Goal: Find contact information: Find contact information

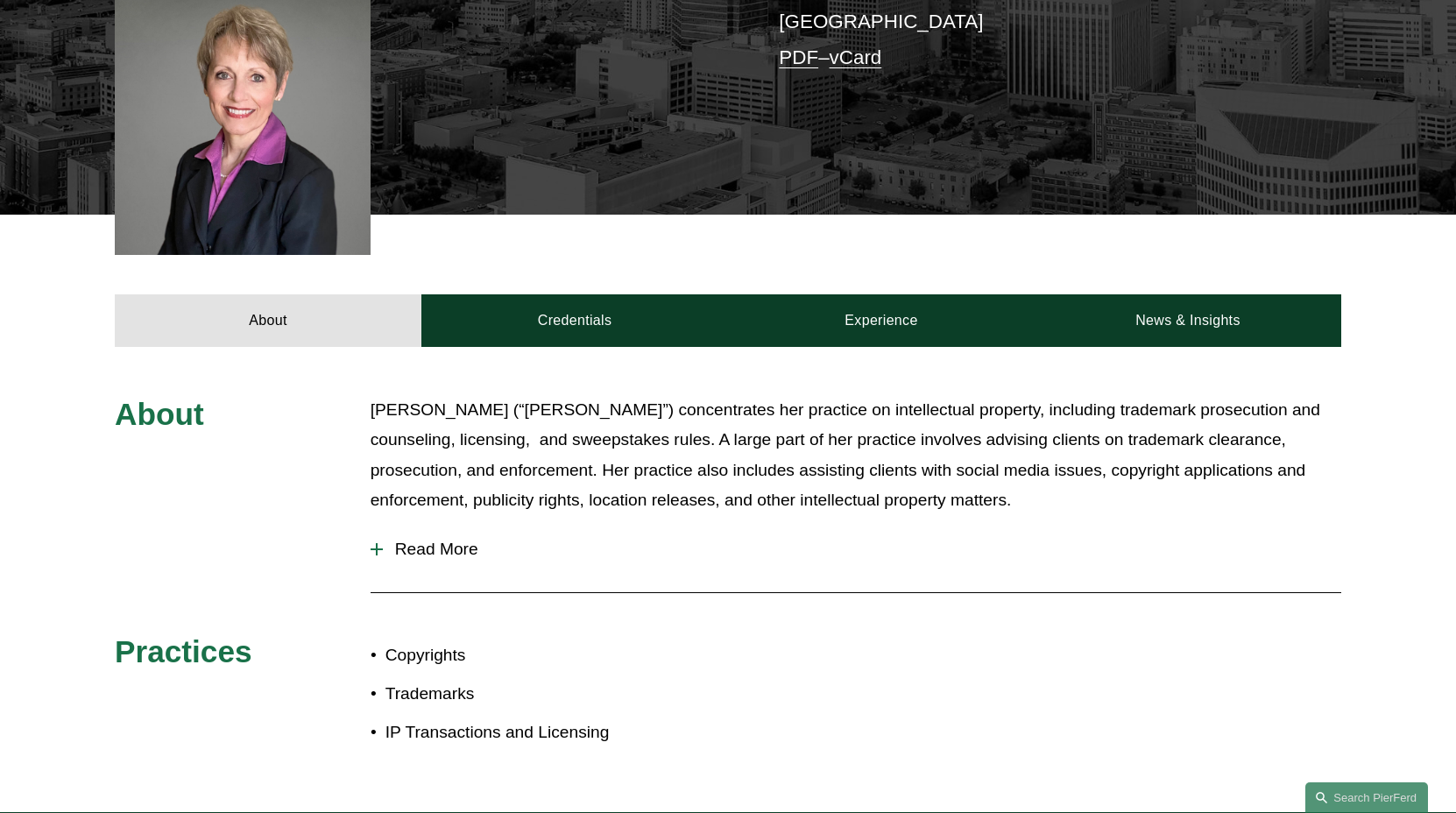
scroll to position [488, 0]
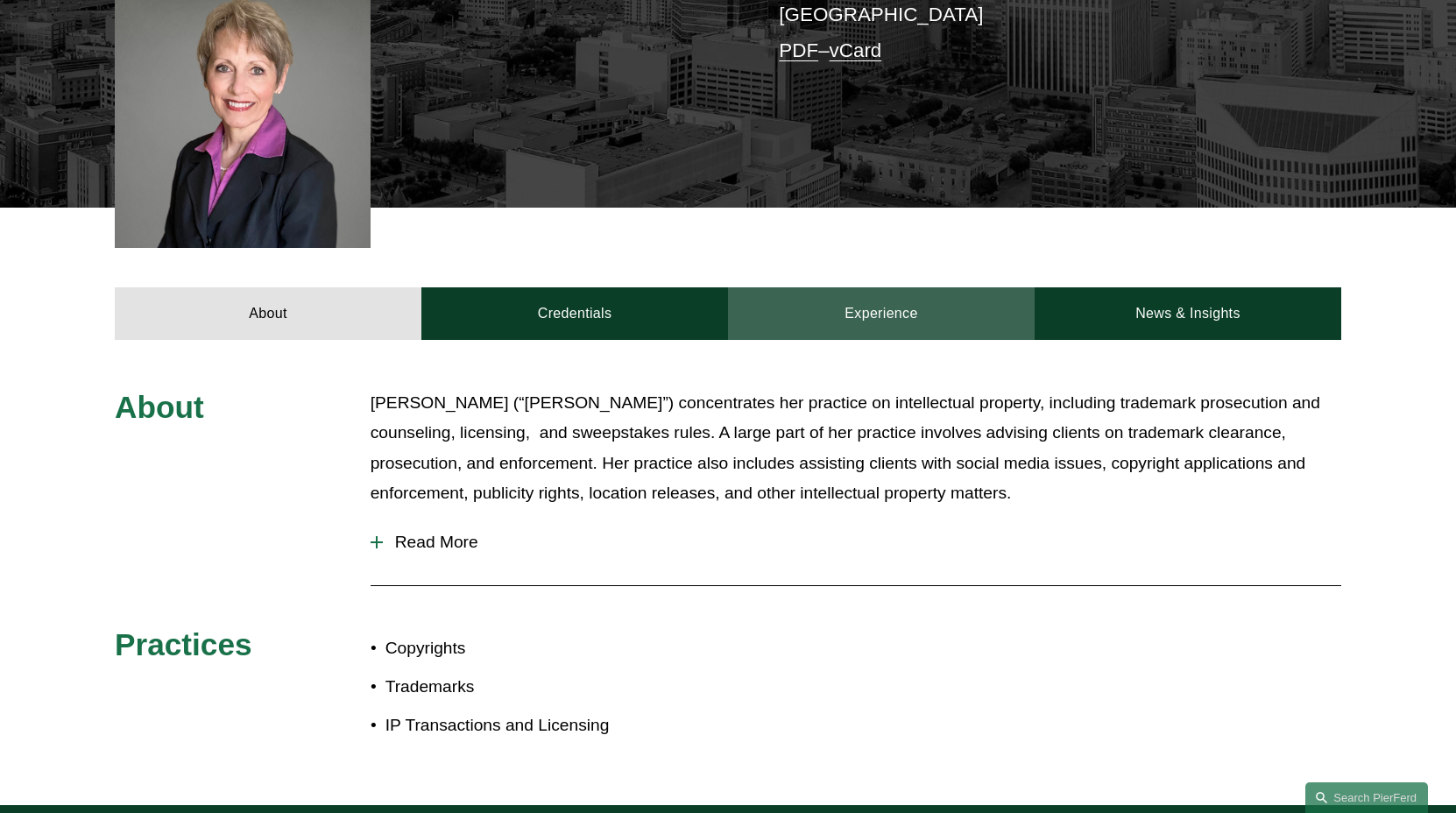
click at [855, 325] on link "Experience" at bounding box center [881, 313] width 306 height 52
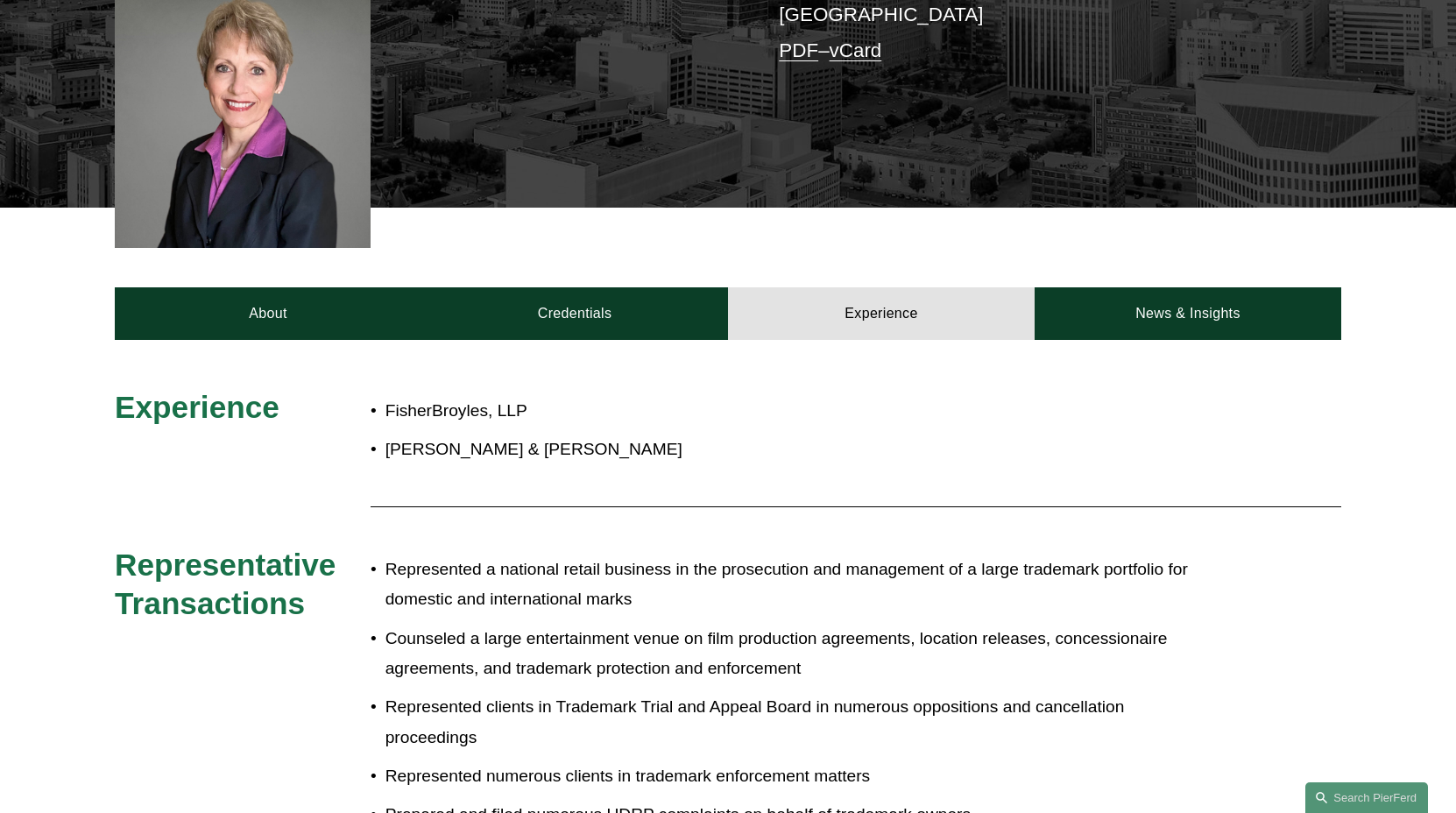
scroll to position [218, 0]
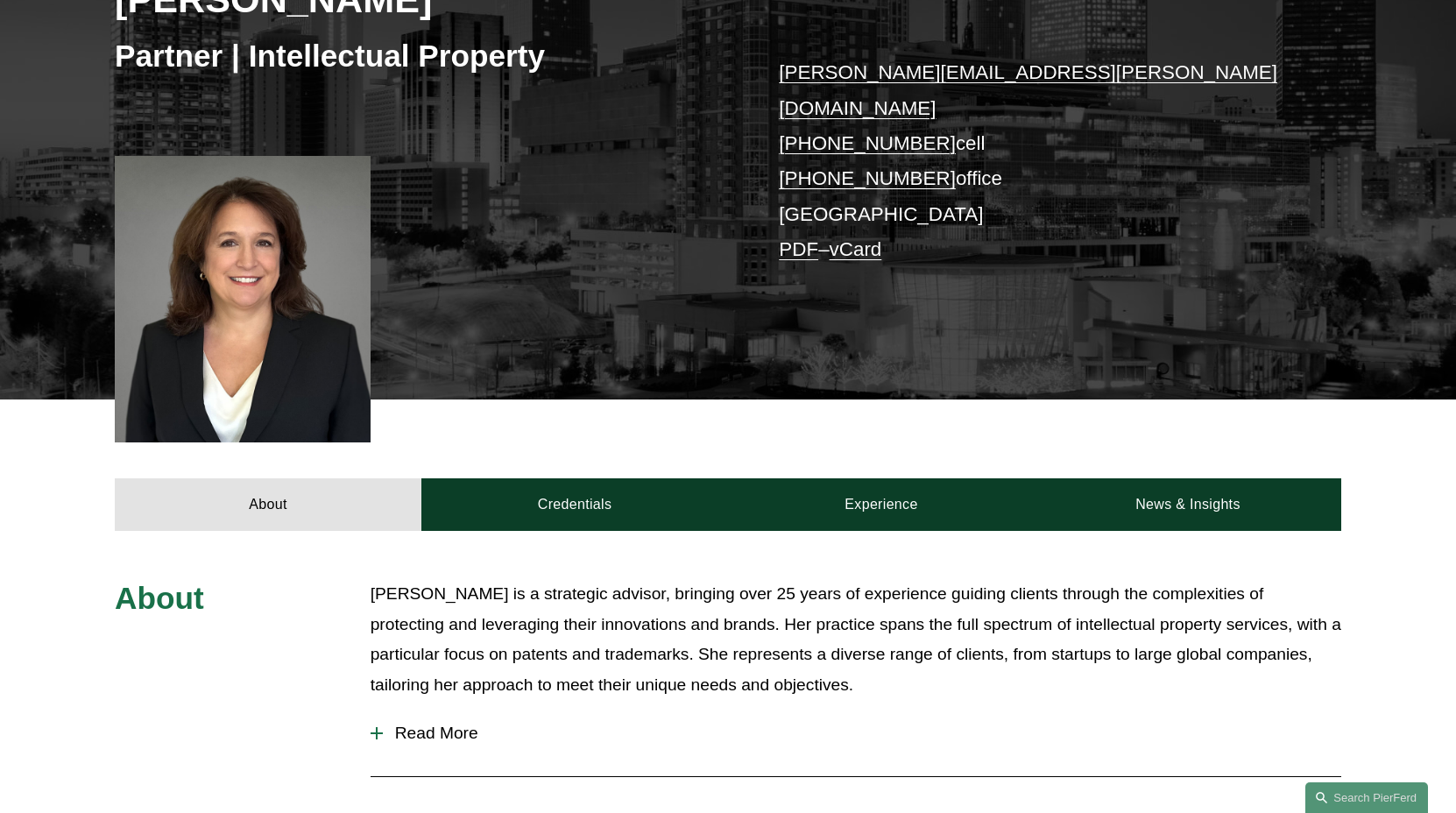
scroll to position [441, 0]
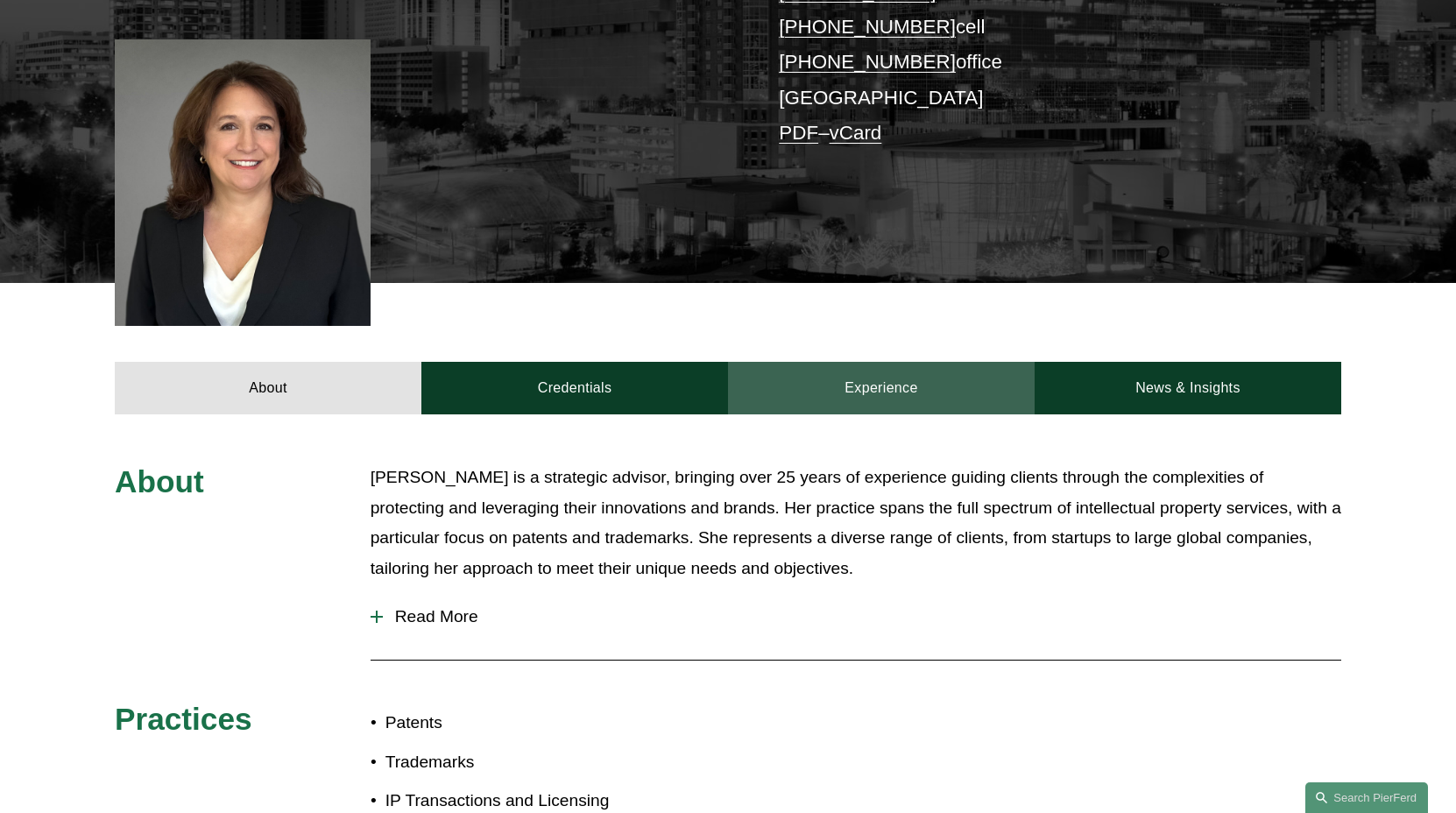
click at [881, 363] on link "Experience" at bounding box center [881, 388] width 306 height 52
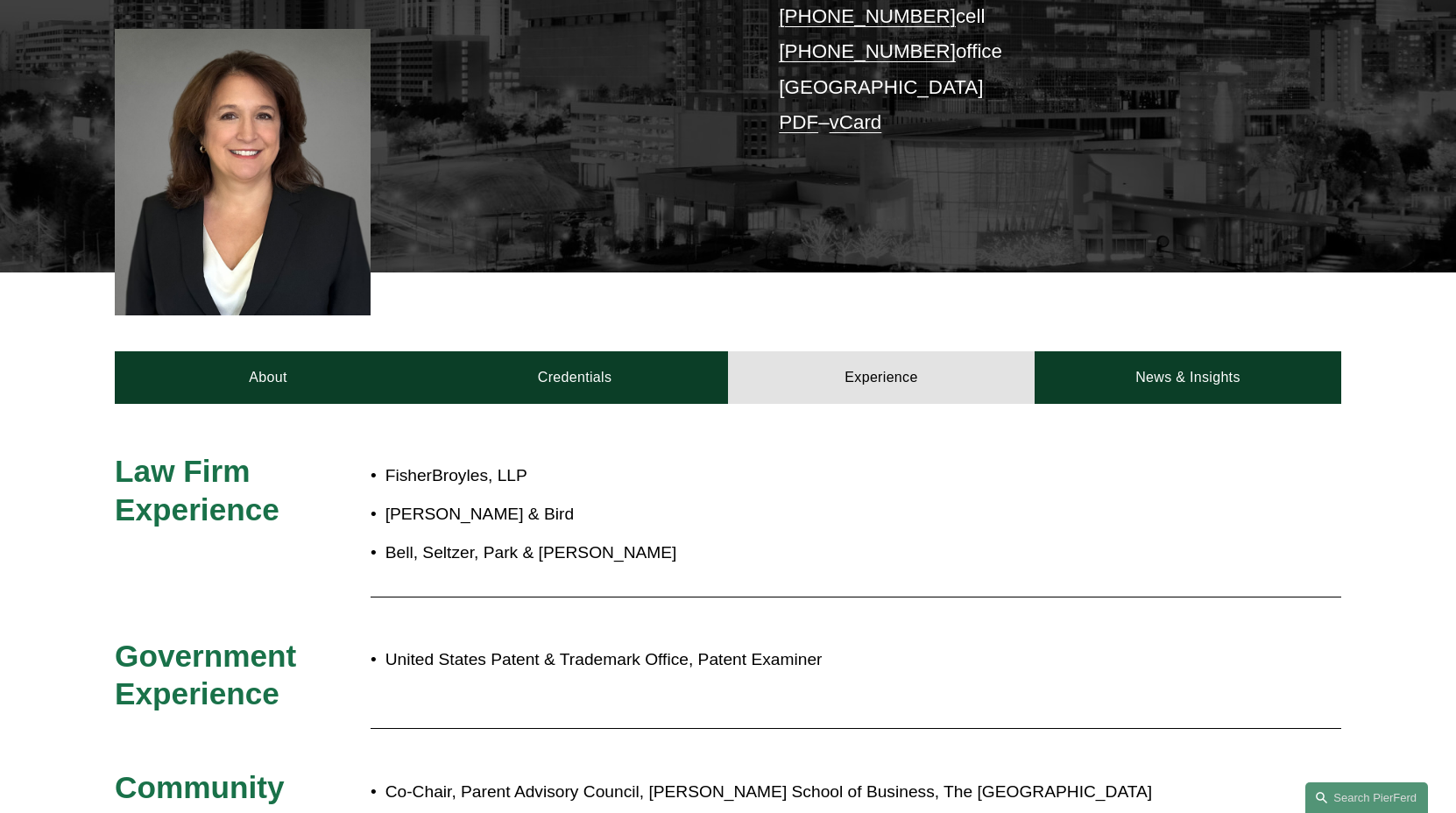
scroll to position [464, 0]
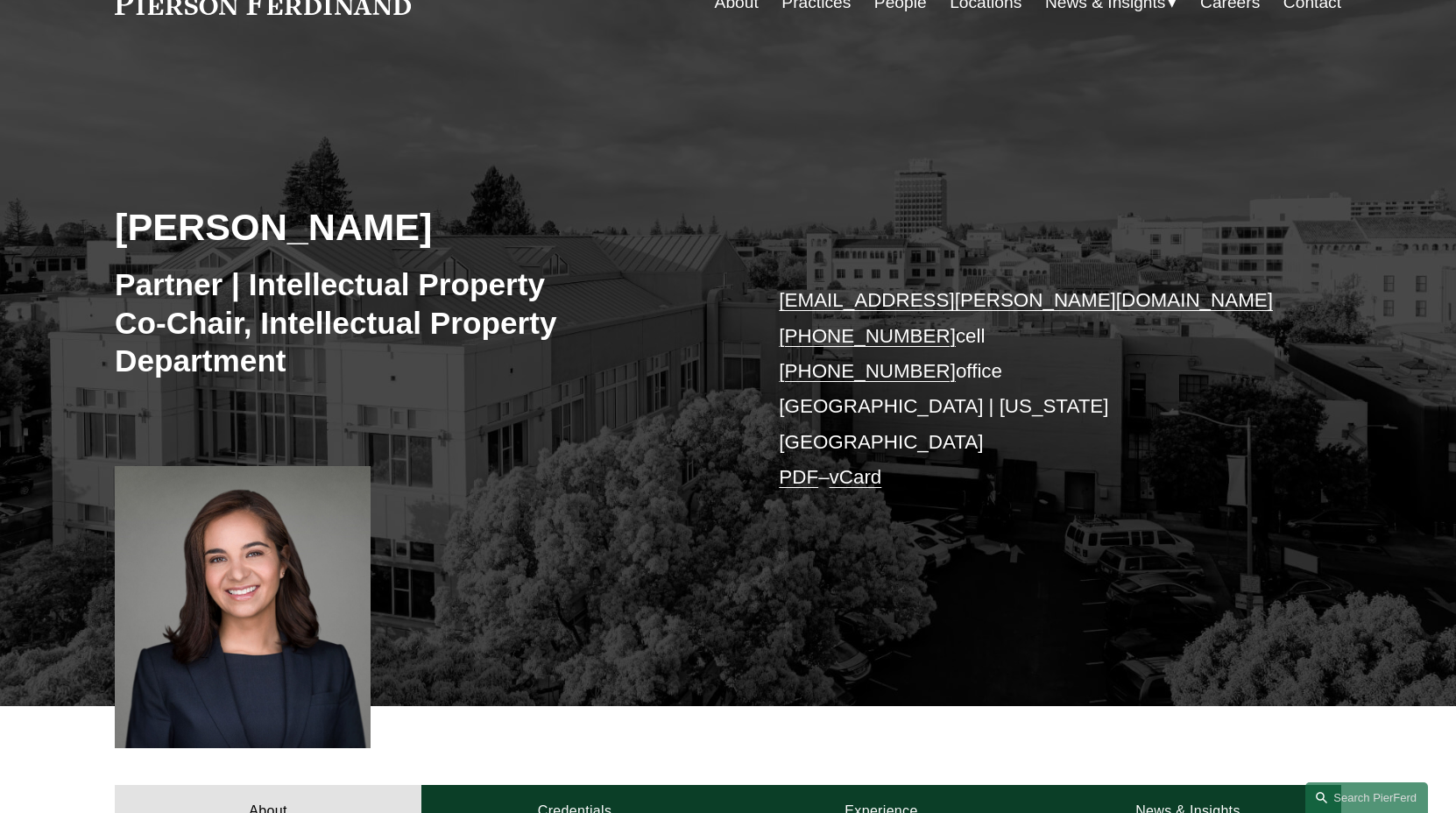
scroll to position [435, 0]
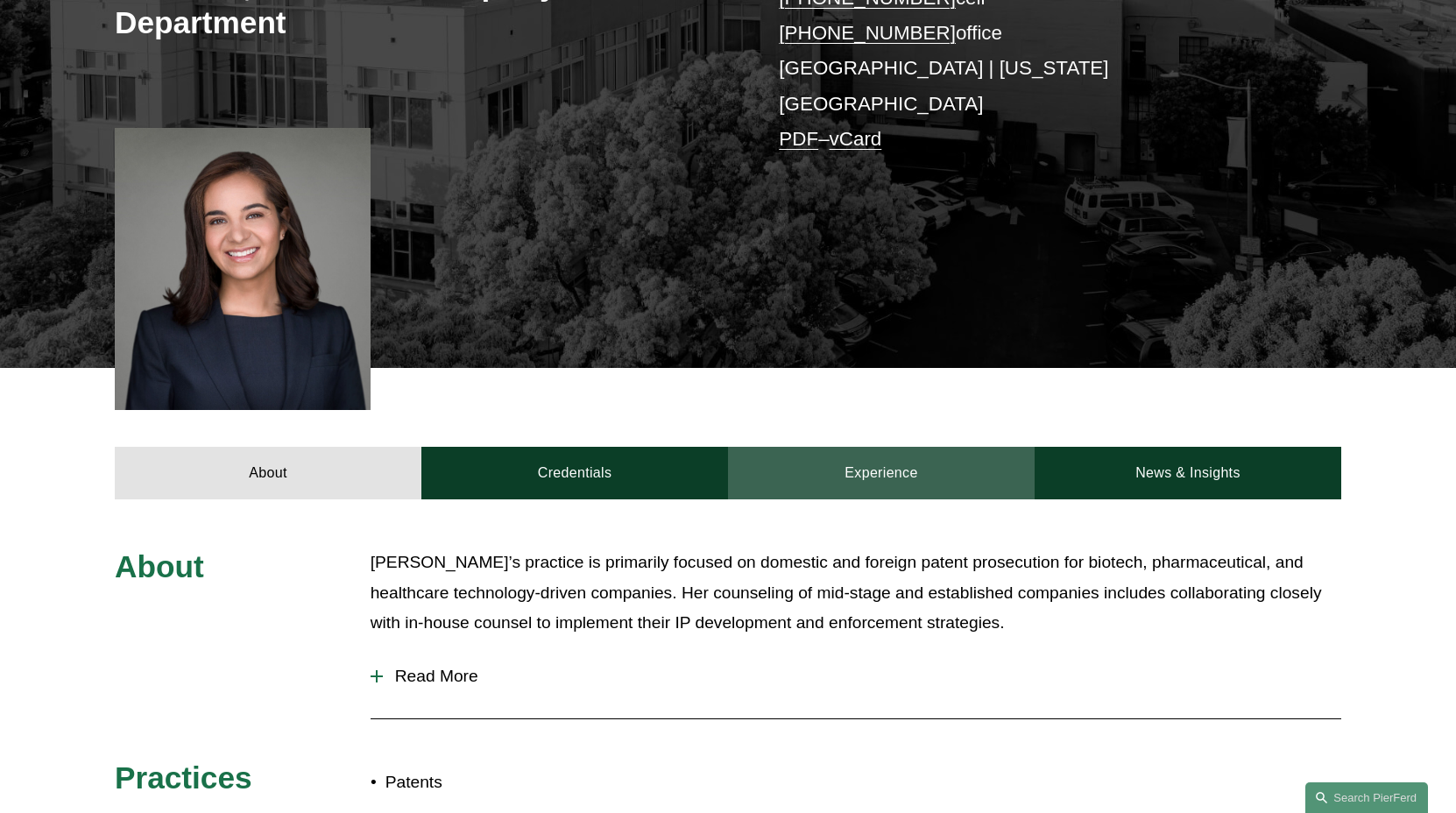
click at [908, 457] on link "Experience" at bounding box center [881, 472] width 306 height 52
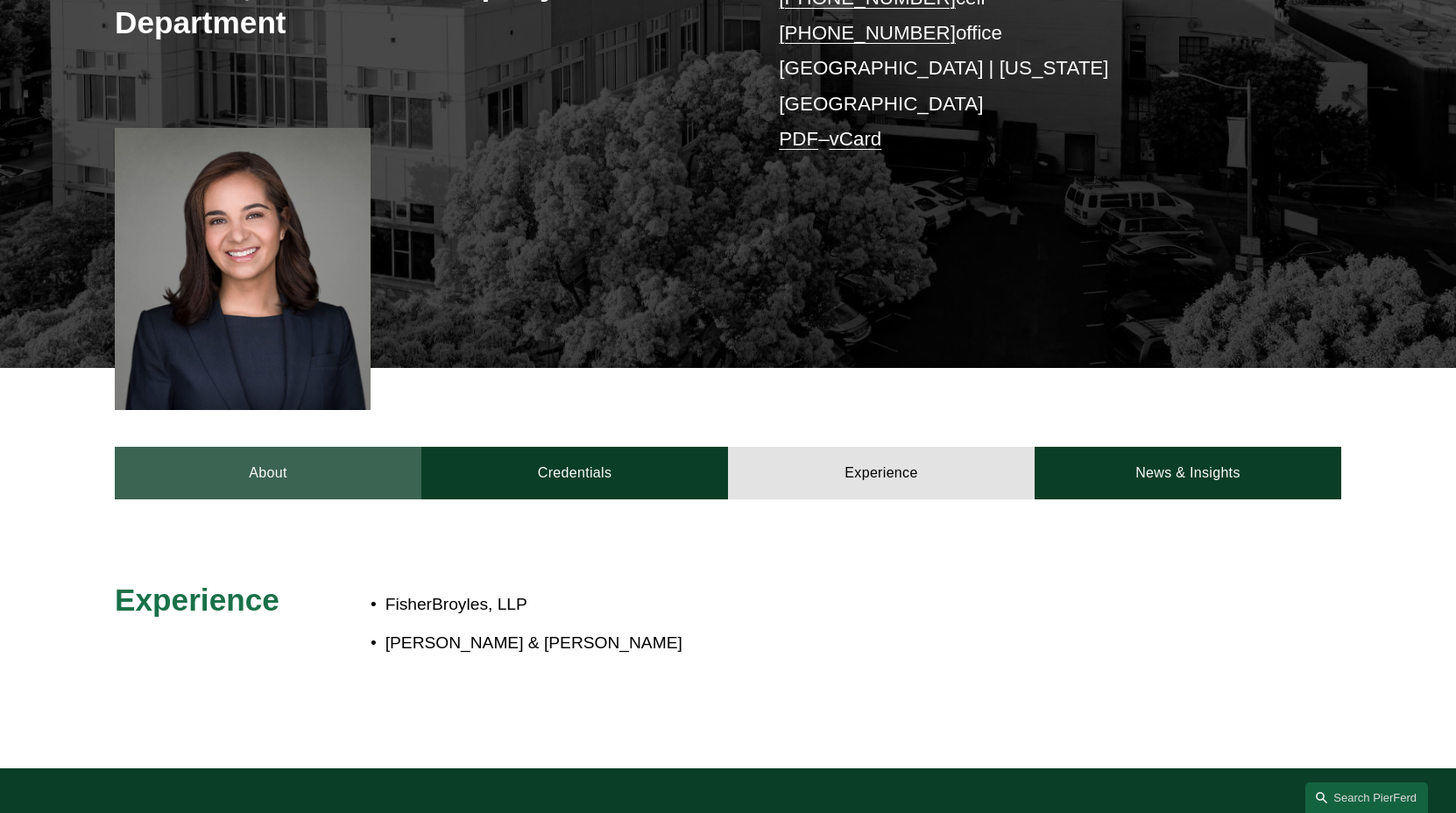
click at [202, 447] on link "About" at bounding box center [268, 472] width 306 height 52
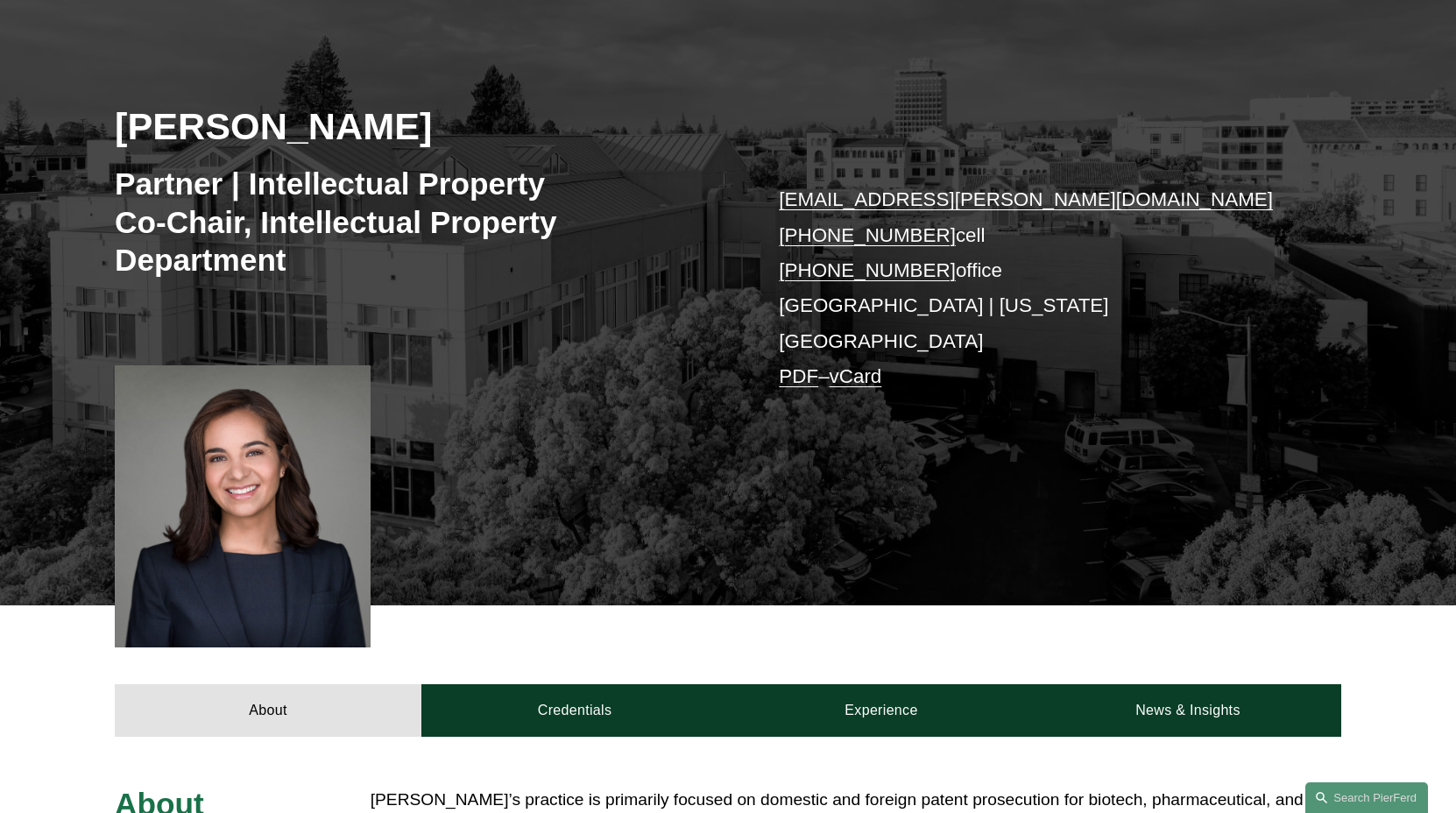
scroll to position [211, 0]
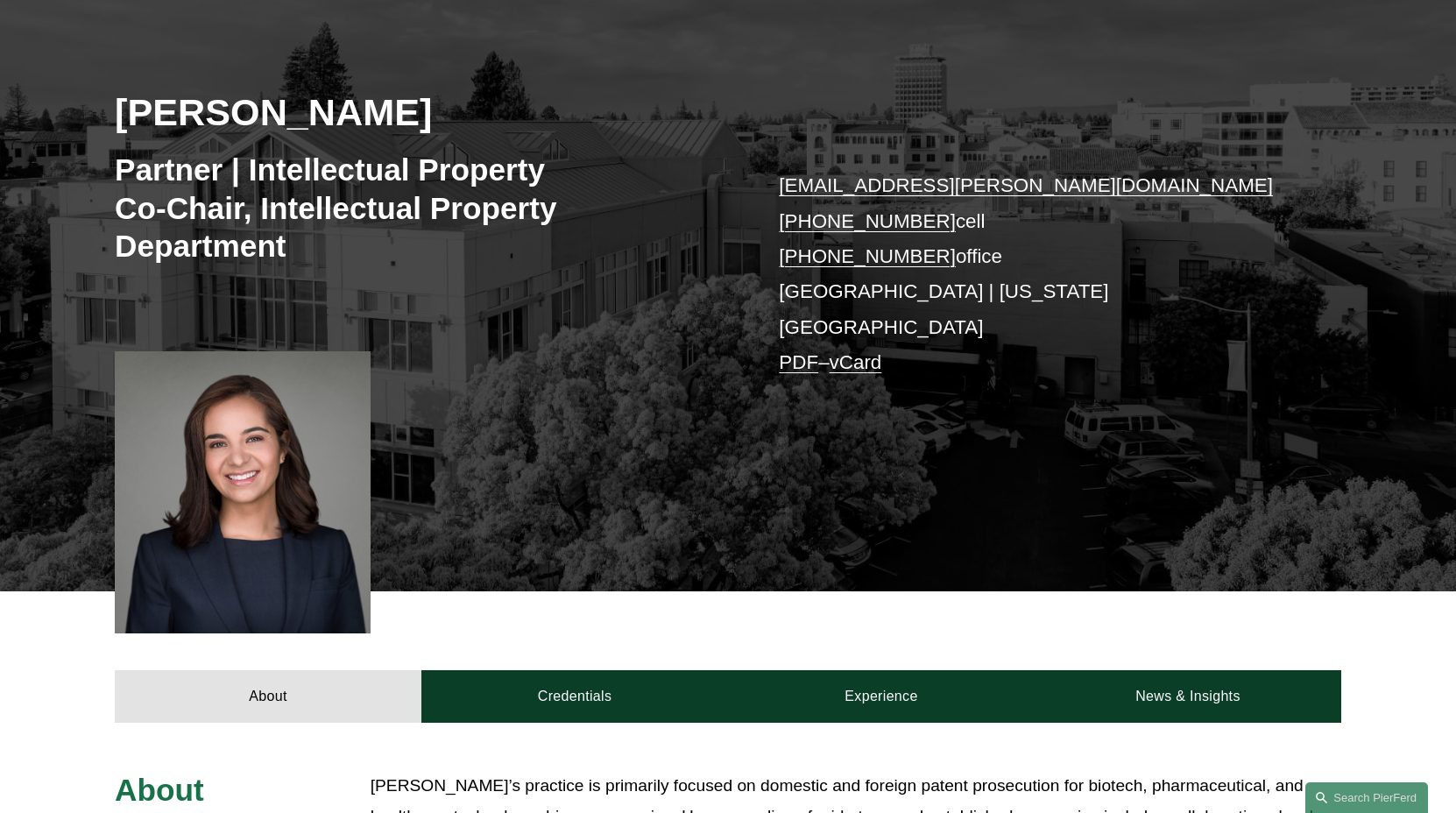
drag, startPoint x: 928, startPoint y: 261, endPoint x: 807, endPoint y: 255, distance: 121.1
click at [807, 255] on p "naira.simmons@pierferd.com +1.516.241.3990 cell +1.516.408.2096 office Palo Alt…" at bounding box center [1034, 274] width 511 height 212
drag, startPoint x: 927, startPoint y: 225, endPoint x: 811, endPoint y: 238, distance: 116.7
click at [811, 238] on p "naira.simmons@pierferd.com +1.516.241.3990 cell +1.516.408.2096 office Palo Alt…" at bounding box center [1034, 274] width 511 height 212
copy link "516.241.3990"
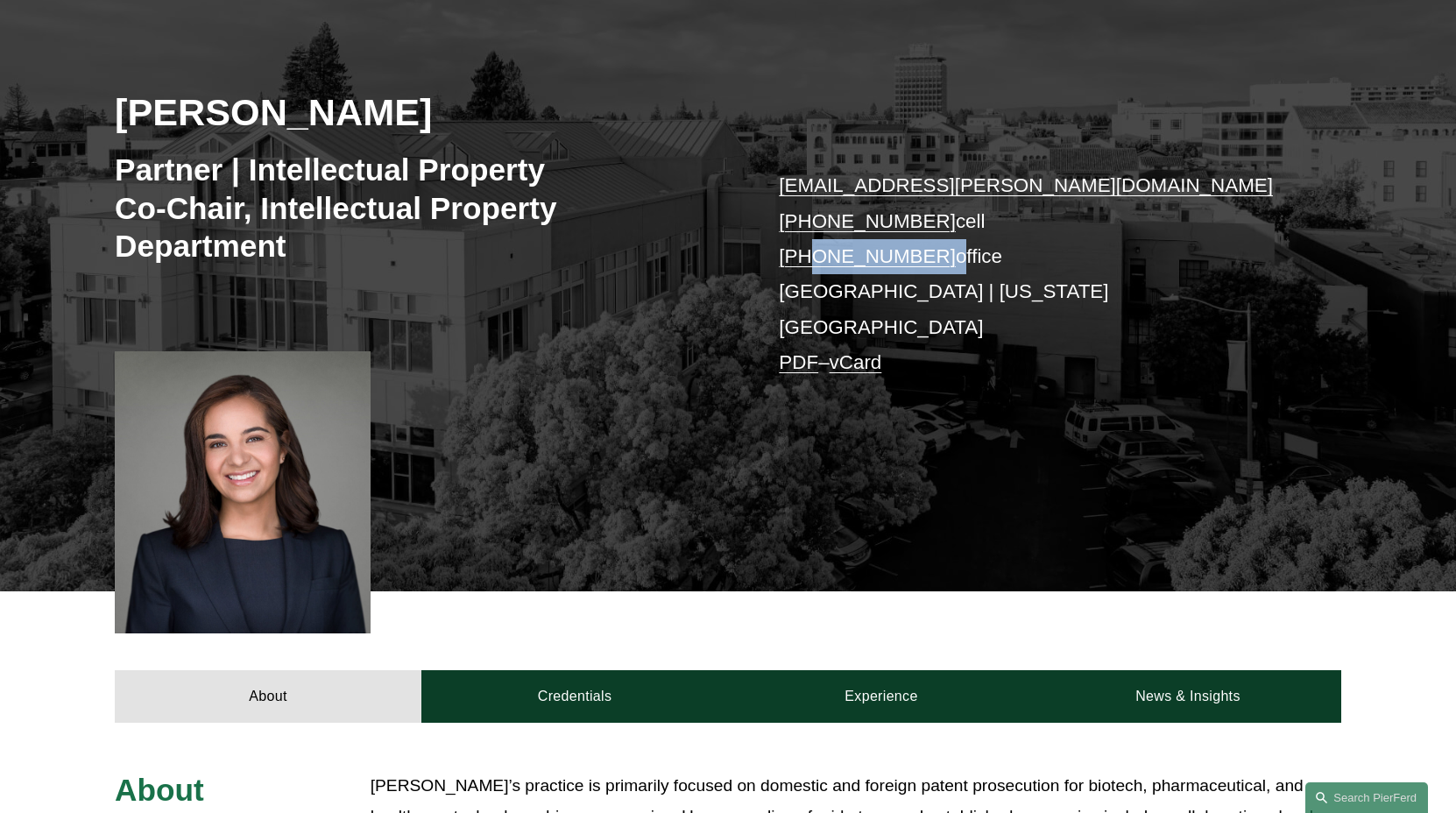
drag, startPoint x: 930, startPoint y: 261, endPoint x: 805, endPoint y: 258, distance: 125.0
click at [805, 258] on p "naira.simmons@pierferd.com +1.516.241.3990 cell +1.516.408.2096 office Palo Alt…" at bounding box center [1034, 274] width 511 height 212
copy p "516.408.2096"
